Goal: Task Accomplishment & Management: Manage account settings

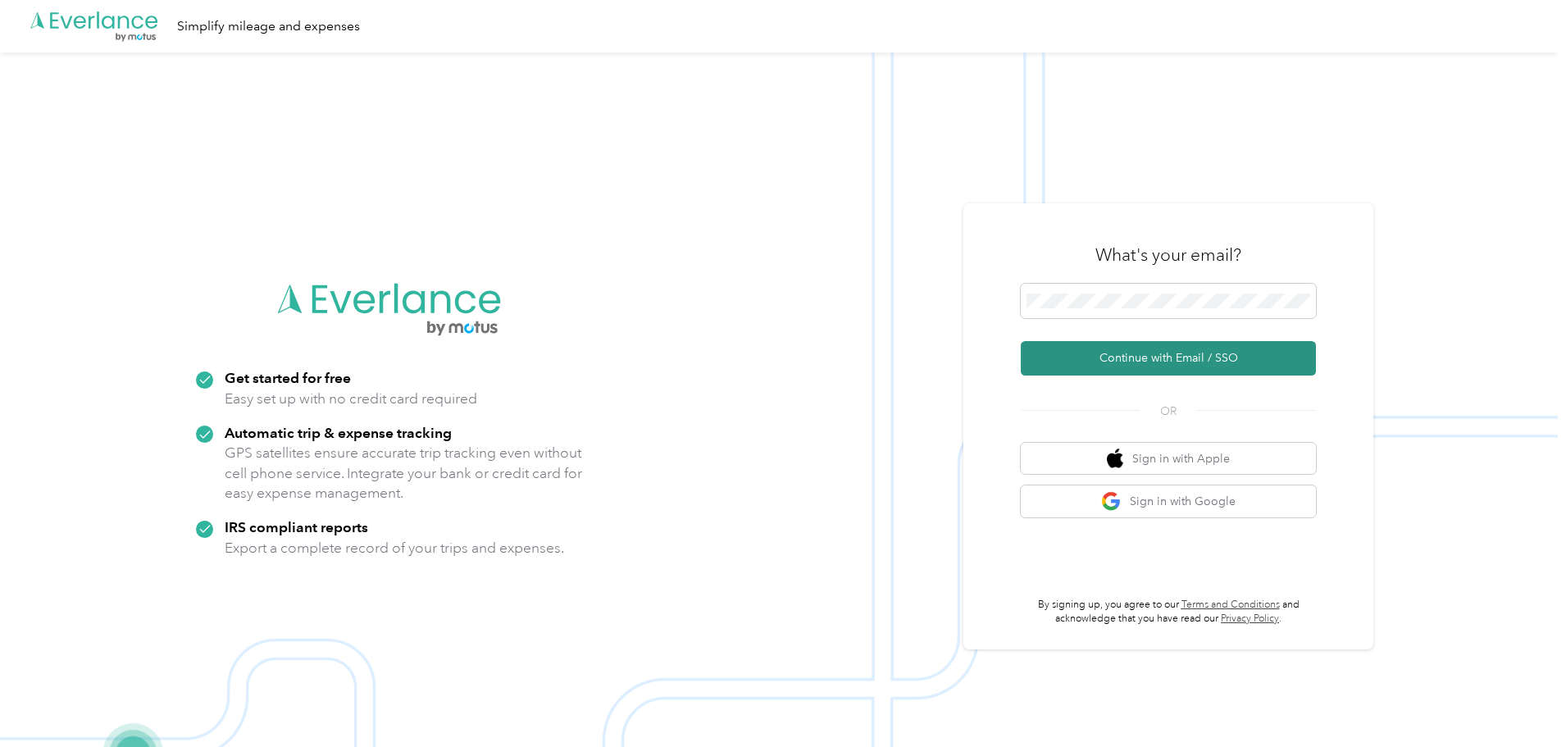
click at [1137, 357] on button "Continue with Email / SSO" at bounding box center [1168, 358] width 295 height 34
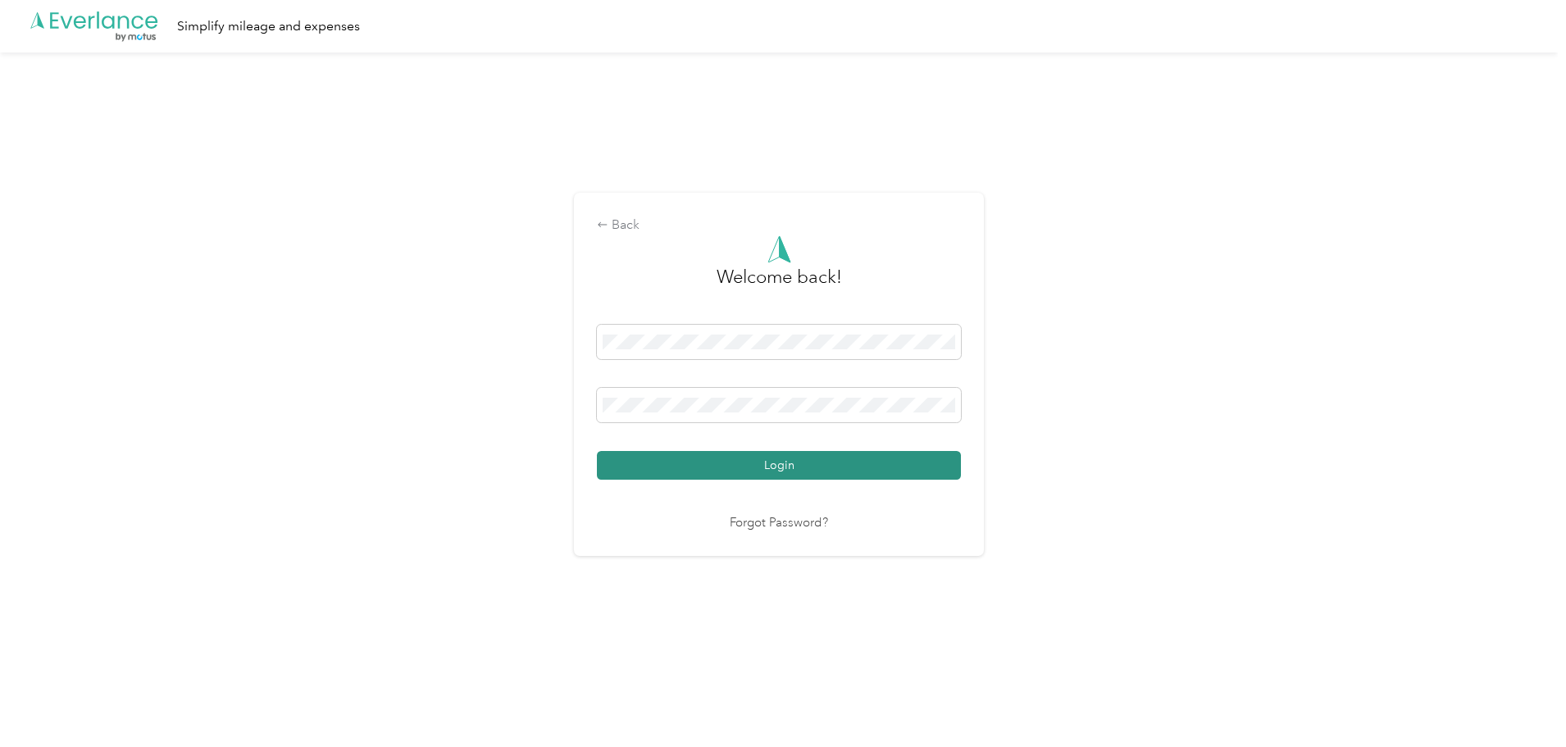
click at [750, 472] on button "Login" at bounding box center [779, 465] width 364 height 29
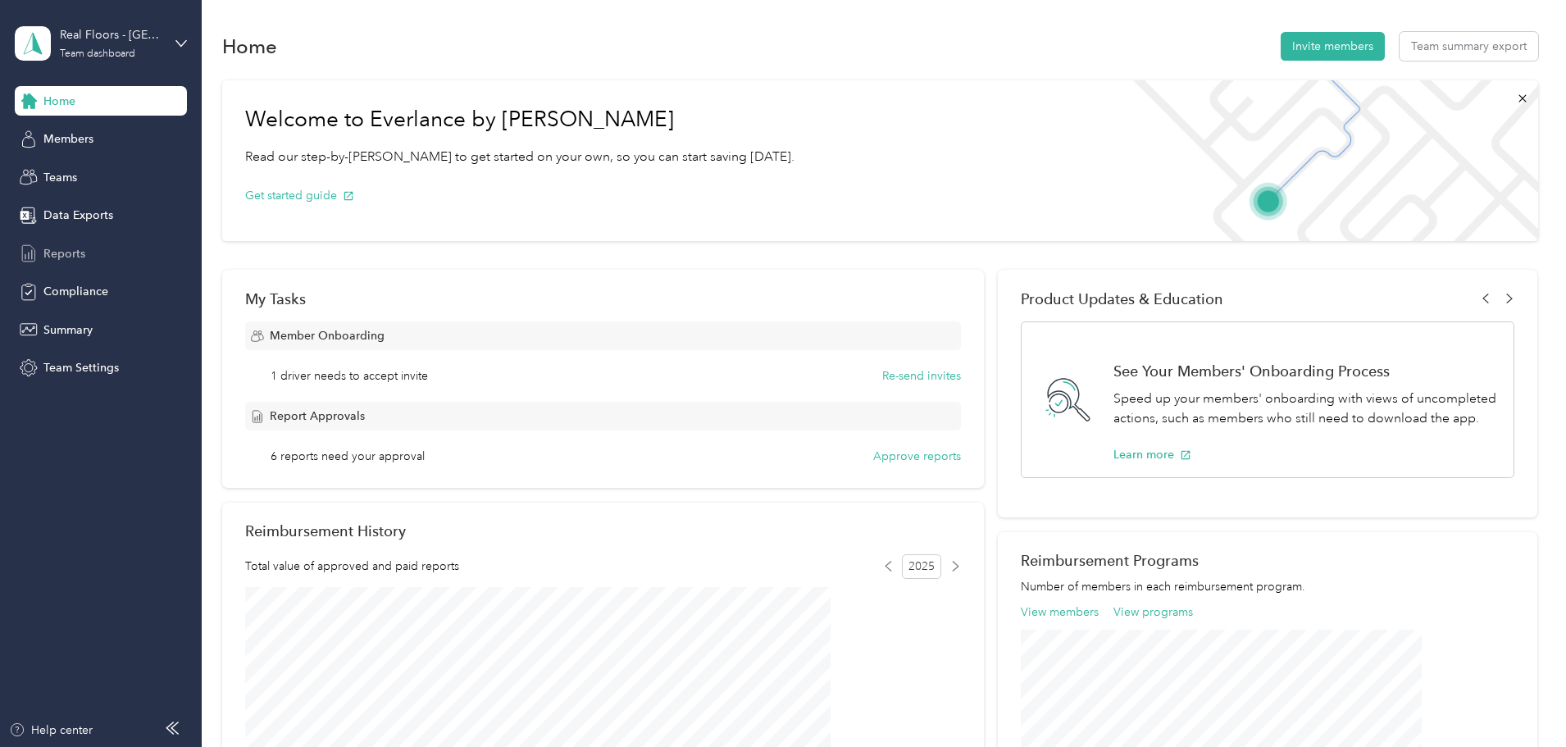
click at [77, 247] on span "Reports" at bounding box center [64, 253] width 42 height 17
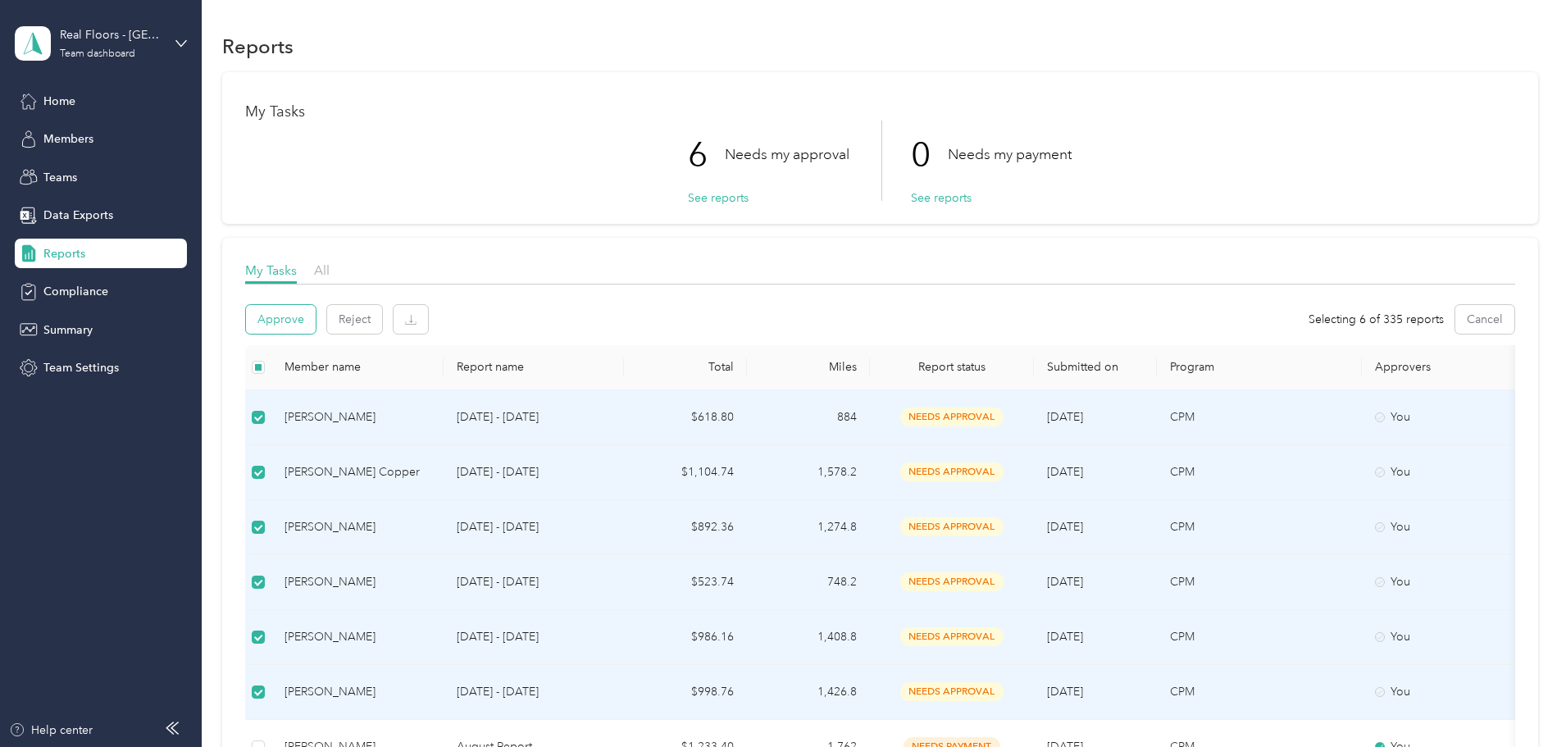
click at [316, 310] on button "Approve" at bounding box center [281, 319] width 70 height 29
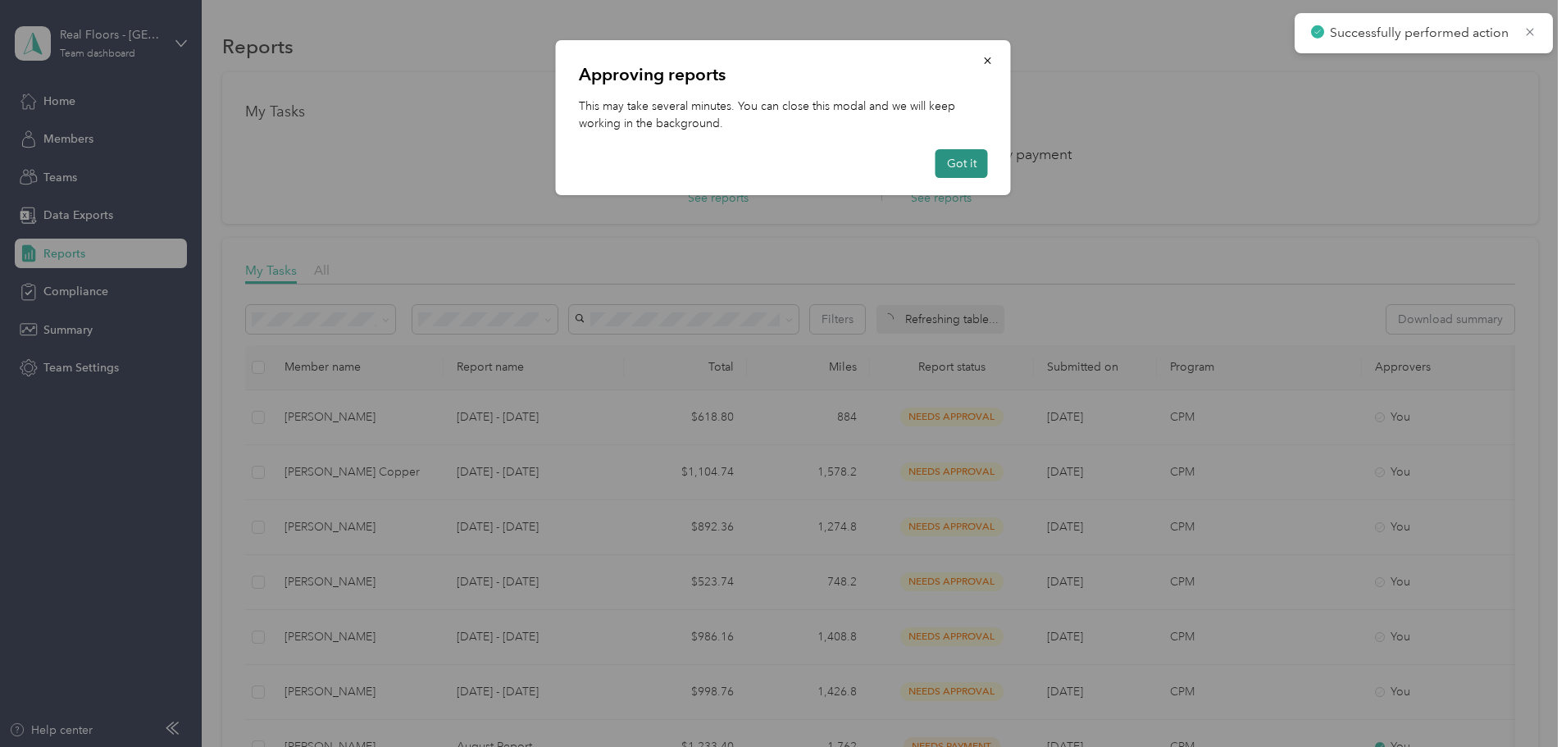
click at [964, 167] on button "Got it" at bounding box center [962, 163] width 52 height 29
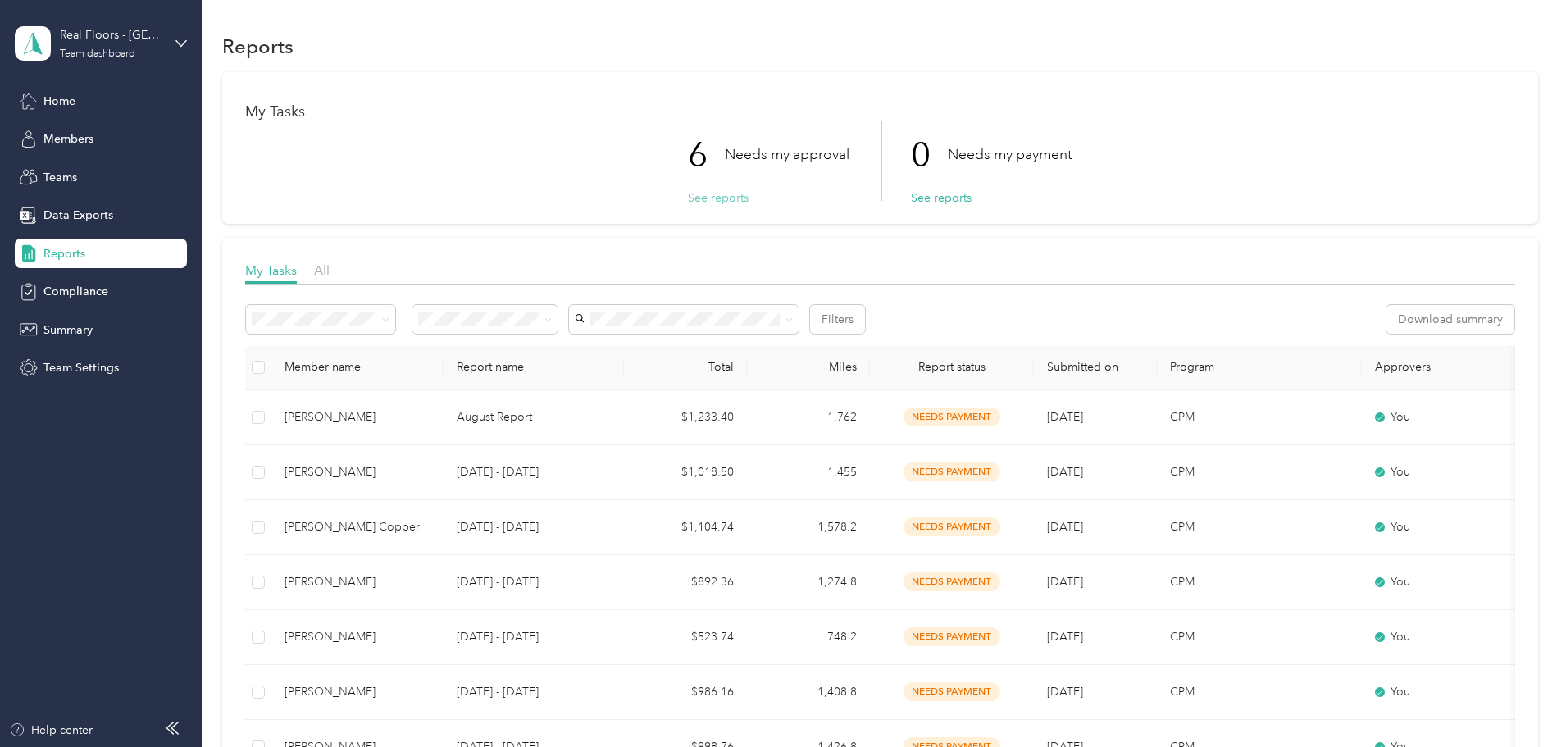
click at [705, 196] on button "See reports" at bounding box center [718, 197] width 61 height 17
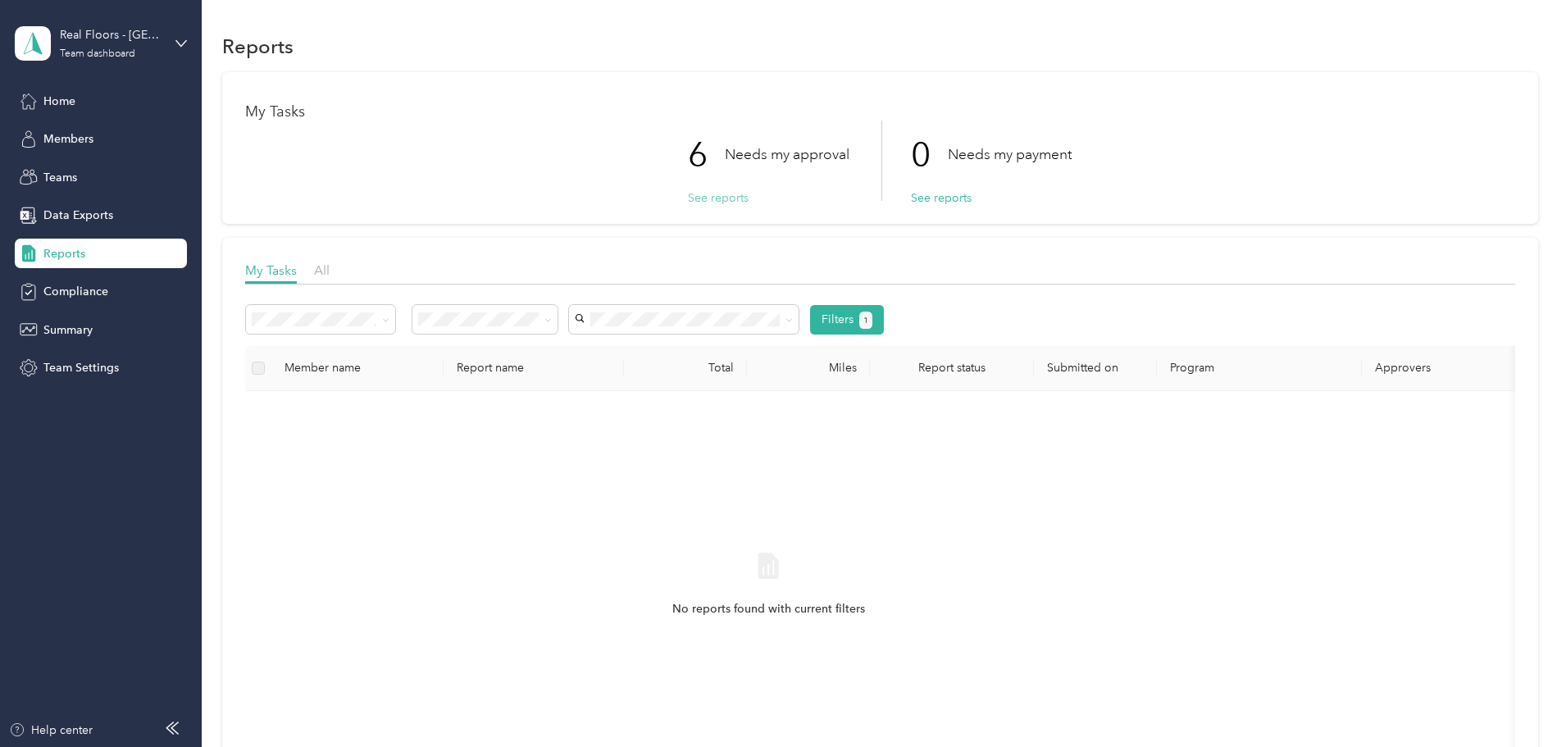
click at [710, 199] on button "See reports" at bounding box center [718, 197] width 61 height 17
click at [713, 191] on button "See reports" at bounding box center [718, 197] width 61 height 17
click at [69, 96] on span "Home" at bounding box center [59, 101] width 32 height 17
